Goal: Information Seeking & Learning: Learn about a topic

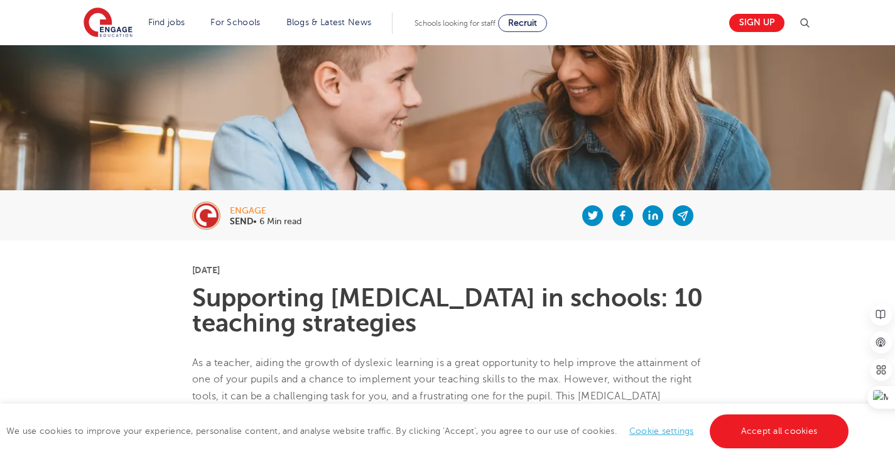
scroll to position [51, 0]
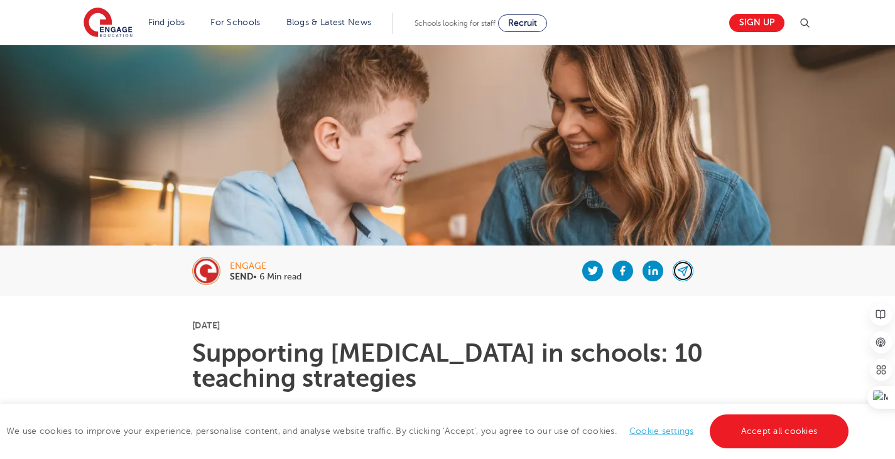
click at [686, 274] on icon at bounding box center [682, 271] width 11 height 15
click at [461, 353] on h1 "Supporting [MEDICAL_DATA] in schools: 10 teaching strategies" at bounding box center [447, 366] width 510 height 50
click at [658, 269] on icon at bounding box center [652, 270] width 11 height 15
click at [679, 269] on icon at bounding box center [682, 271] width 9 height 9
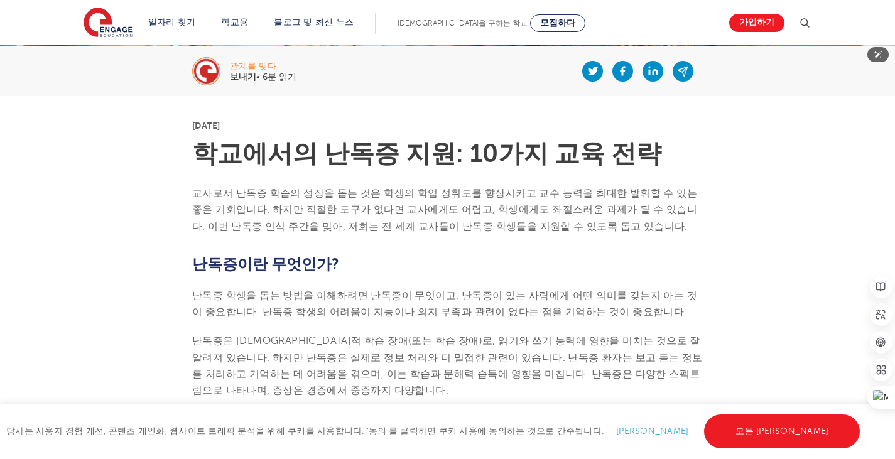
scroll to position [251, 0]
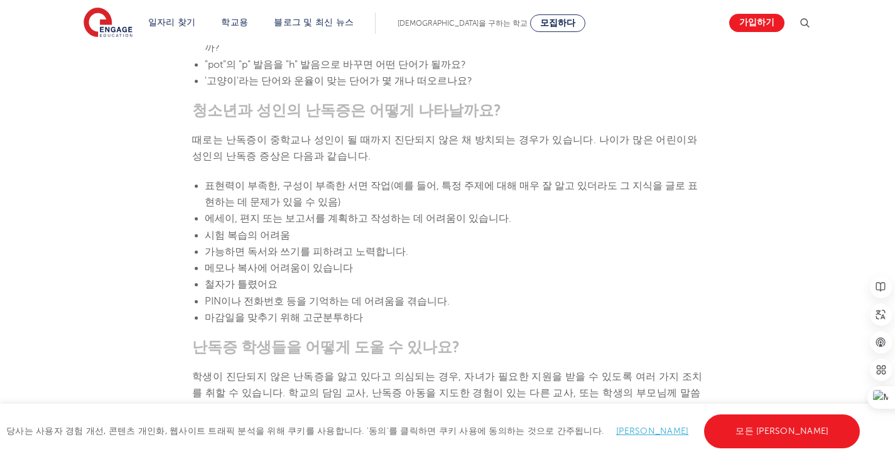
scroll to position [1444, 0]
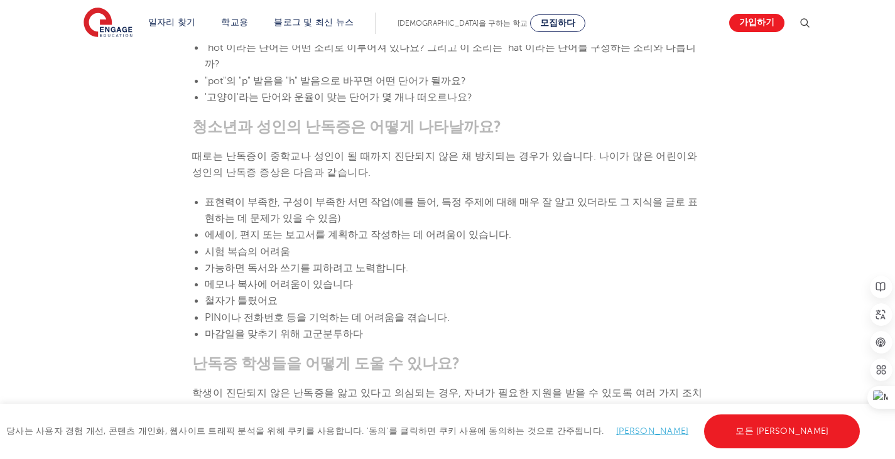
drag, startPoint x: 180, startPoint y: 86, endPoint x: 484, endPoint y: 95, distance: 304.6
click at [484, 95] on section "2025년 10월 3일 학교에서의 난독증 지원: 10가지 교육 전략 교사로서 난독증 학습의 성장을 돕는 것은 학생의 학업 성취도를 향상시키고 …" at bounding box center [448, 433] width 762 height 3061
copy font "청소년과 성인의 난독증은 어떻게 나타날까요?"
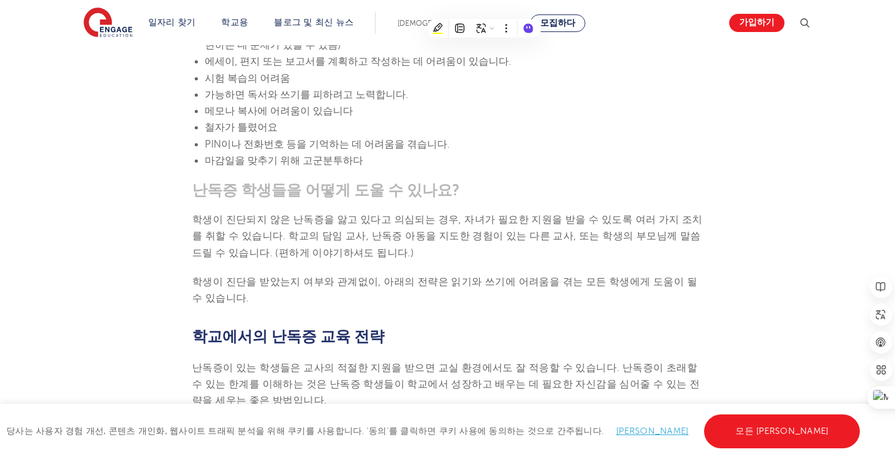
scroll to position [1632, 0]
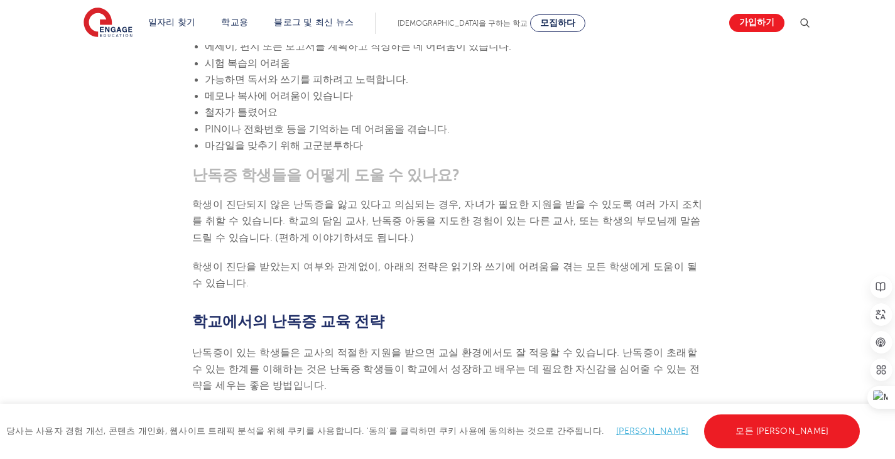
drag, startPoint x: 201, startPoint y: 286, endPoint x: 380, endPoint y: 285, distance: 179.6
click at [380, 311] on h2 "학교에서의 난독증 교육 전략" at bounding box center [447, 321] width 510 height 21
click at [229, 263] on section "2025년 10월 3일 학교에서의 난독증 지원: 10가지 교육 전략 교사로서 난독증 학습의 성장을 돕는 것은 학생의 학업 성취도를 향상시키고 …" at bounding box center [448, 244] width 762 height 3061
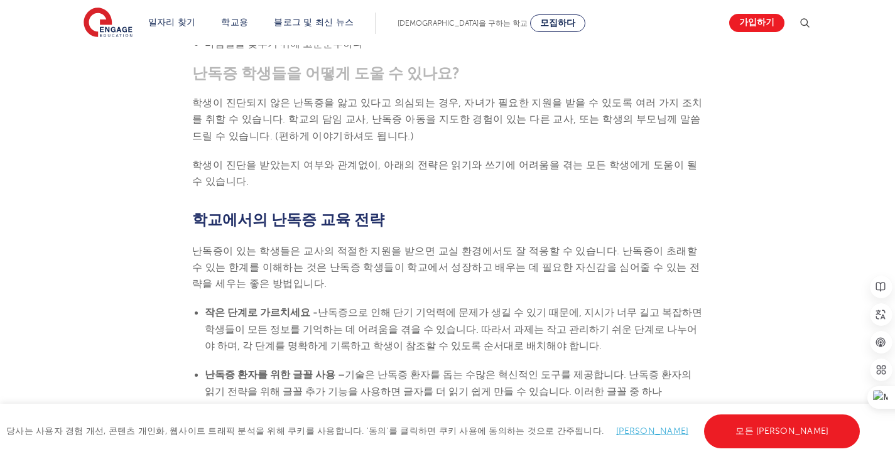
scroll to position [1758, 0]
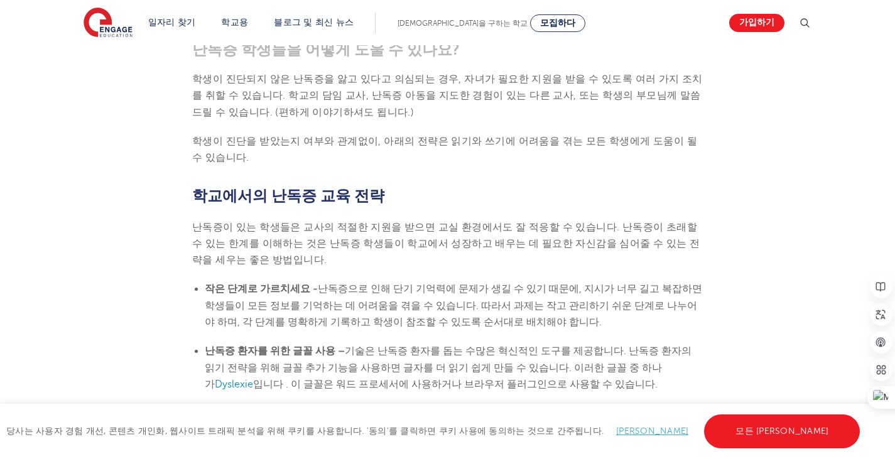
drag, startPoint x: 192, startPoint y: 160, endPoint x: 406, endPoint y: 166, distance: 213.6
click at [403, 185] on h2 "학교에서의 난독증 교육 전략" at bounding box center [447, 195] width 510 height 21
copy font "학교에서의 난독증 교육 전략"
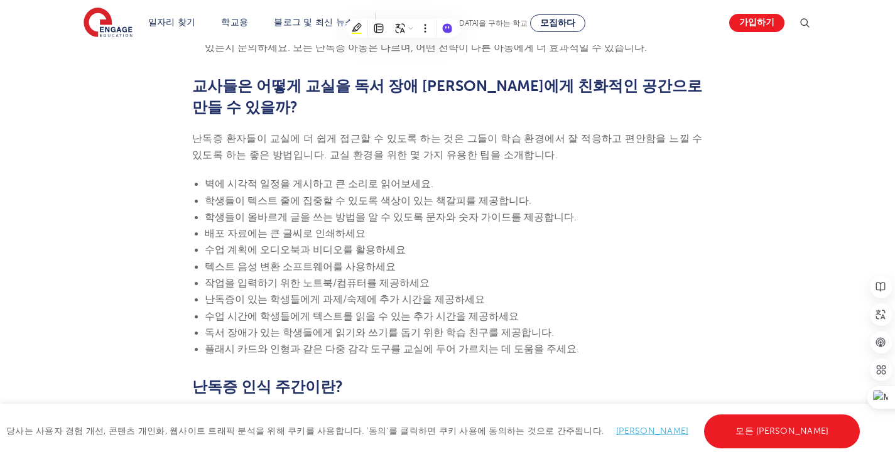
scroll to position [2511, 0]
